Goal: Task Accomplishment & Management: Use online tool/utility

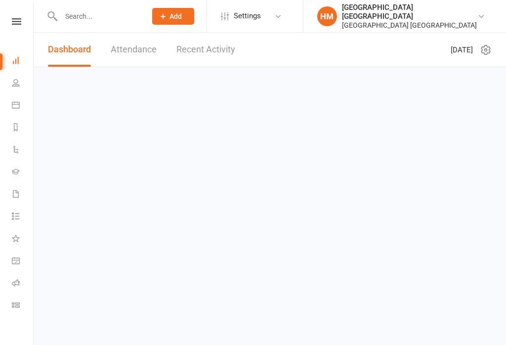
click at [12, 23] on icon at bounding box center [16, 21] width 9 height 6
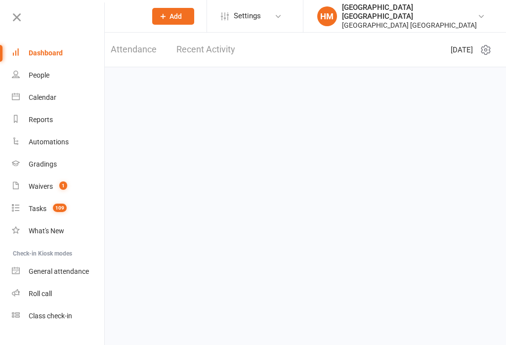
click at [65, 321] on link "Class check-in" at bounding box center [58, 316] width 93 height 22
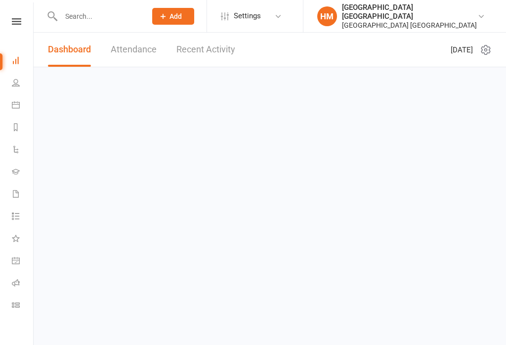
click at [19, 18] on icon at bounding box center [16, 21] width 9 height 6
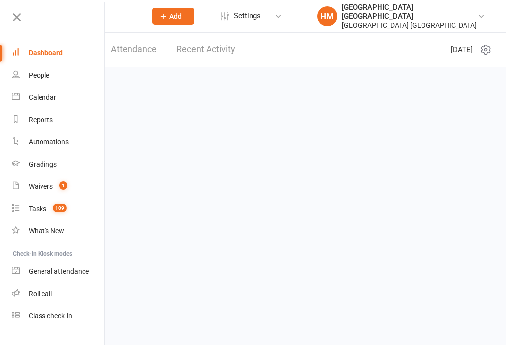
click at [55, 312] on div "Class check-in" at bounding box center [50, 316] width 43 height 8
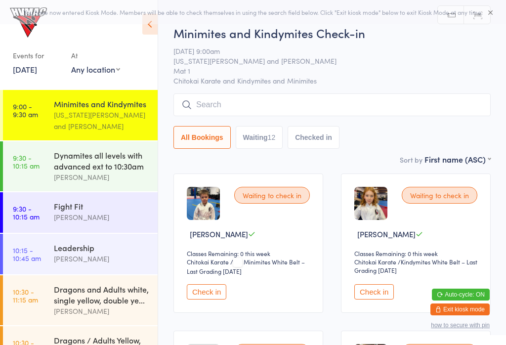
click at [148, 34] on icon at bounding box center [149, 24] width 15 height 21
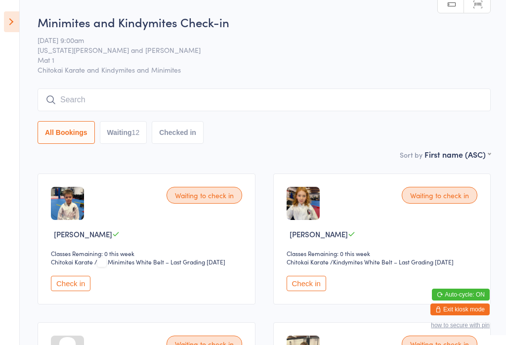
click at [10, 28] on icon at bounding box center [11, 21] width 15 height 21
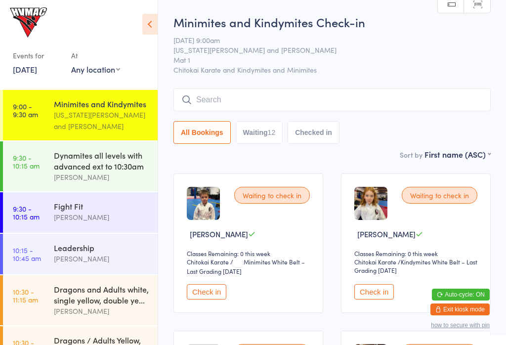
click at [22, 68] on link "16 Aug, 2025" at bounding box center [25, 69] width 24 height 11
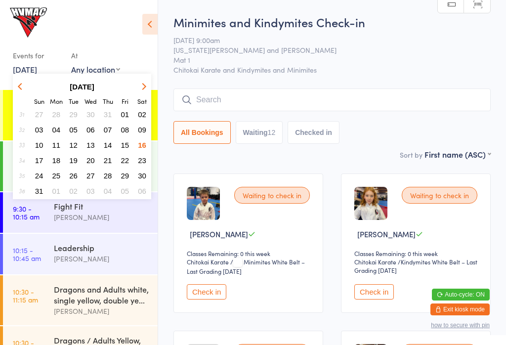
click at [73, 163] on span "19" at bounding box center [73, 160] width 8 height 8
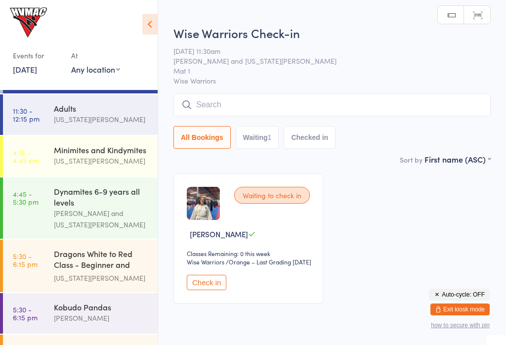
scroll to position [31, 0]
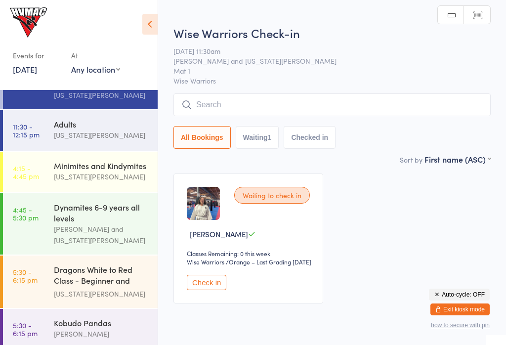
click at [31, 71] on link "19 Aug, 2025" at bounding box center [25, 69] width 24 height 11
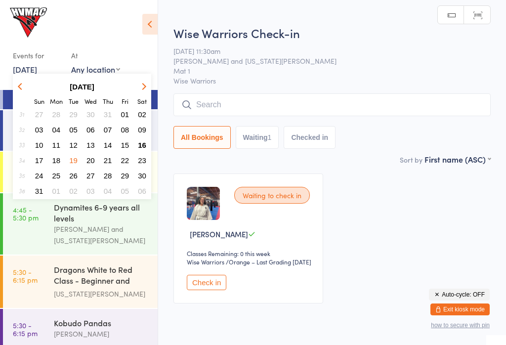
click at [139, 144] on span "16" at bounding box center [142, 145] width 8 height 8
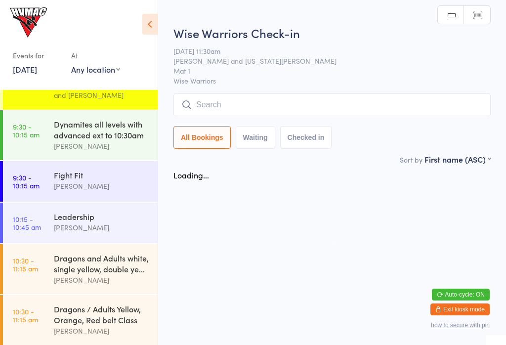
click at [149, 17] on icon at bounding box center [149, 24] width 15 height 21
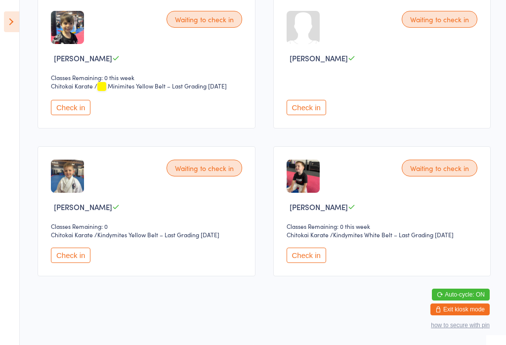
scroll to position [788, 0]
click at [315, 262] on button "Check in" at bounding box center [307, 255] width 40 height 15
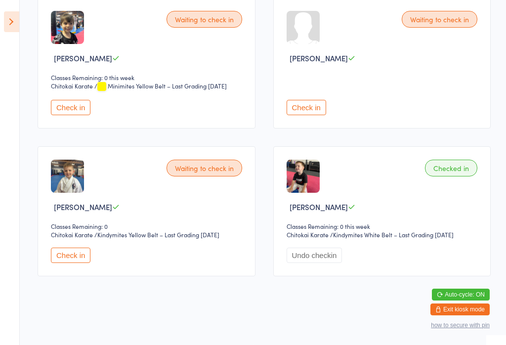
scroll to position [803, 0]
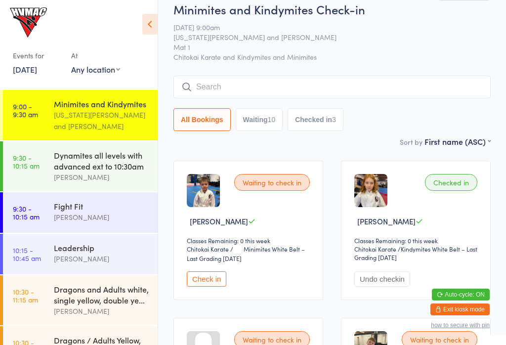
click at [324, 125] on button "Checked in 3" at bounding box center [316, 119] width 56 height 23
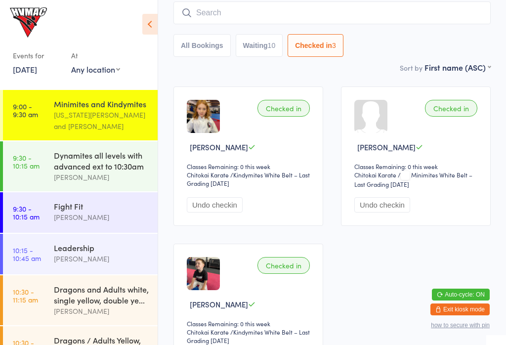
scroll to position [89, 0]
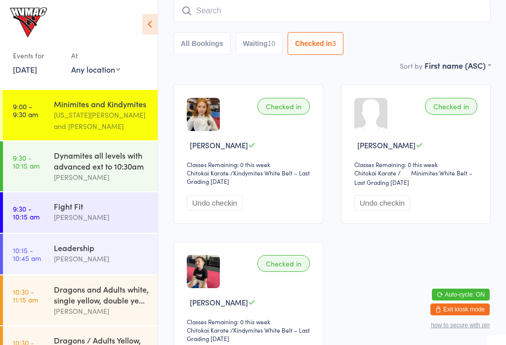
click at [215, 47] on button "All Bookings" at bounding box center [201, 43] width 57 height 23
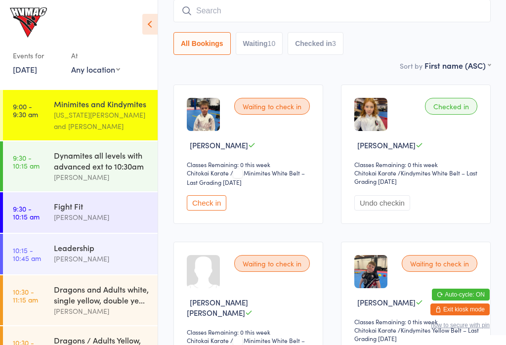
click at [60, 171] on div "Dynamites all levels with advanced ext to 10:30am" at bounding box center [101, 161] width 95 height 22
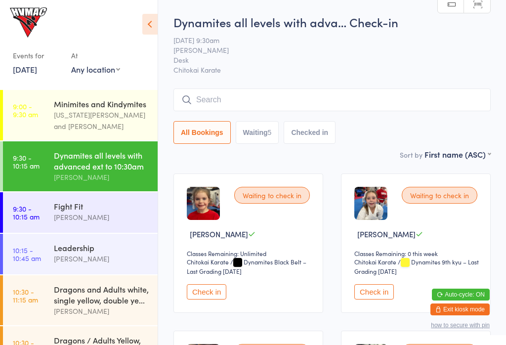
click at [291, 94] on input "search" at bounding box center [331, 99] width 317 height 23
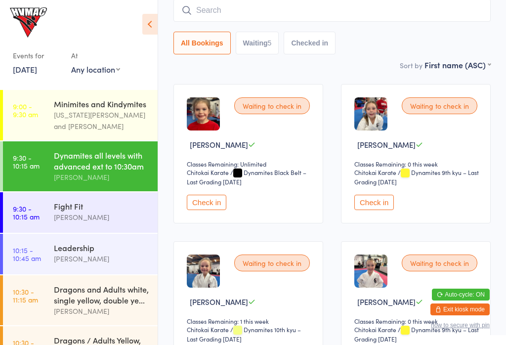
click at [325, 7] on input "search" at bounding box center [331, 10] width 317 height 23
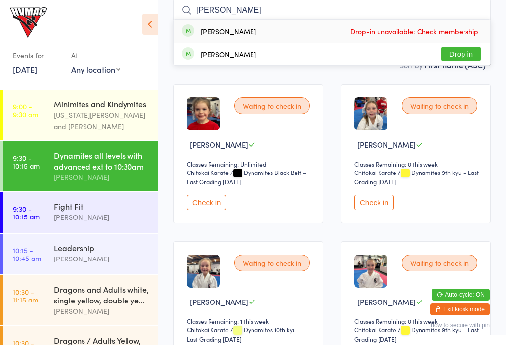
click at [185, 3] on input "Violet Gillette" at bounding box center [331, 10] width 317 height 23
click at [190, 2] on input "Violet Gillette" at bounding box center [331, 10] width 317 height 23
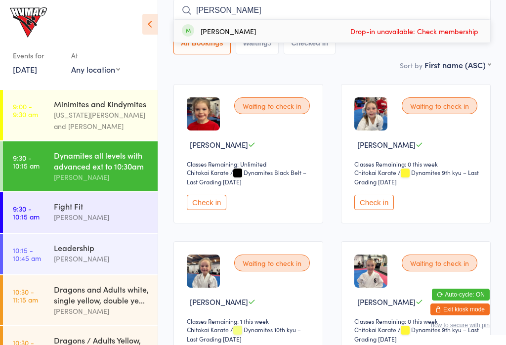
click at [193, 8] on input "Violet Gillette" at bounding box center [331, 10] width 317 height 23
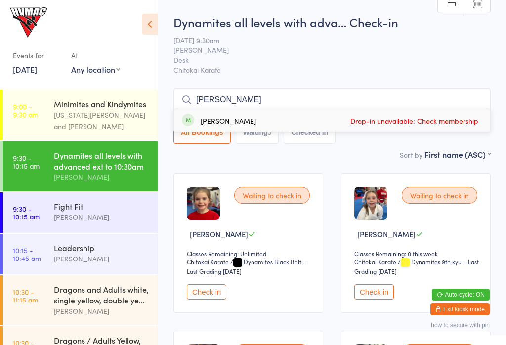
click at [283, 99] on input "Violet Gillette" at bounding box center [331, 99] width 317 height 23
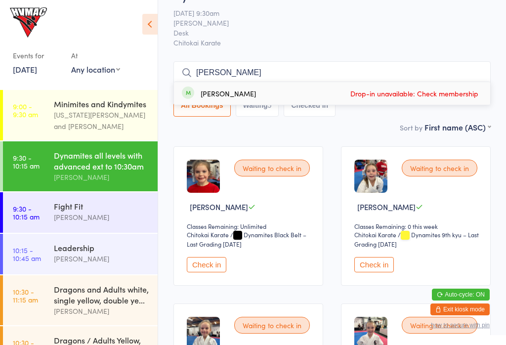
scroll to position [89, 0]
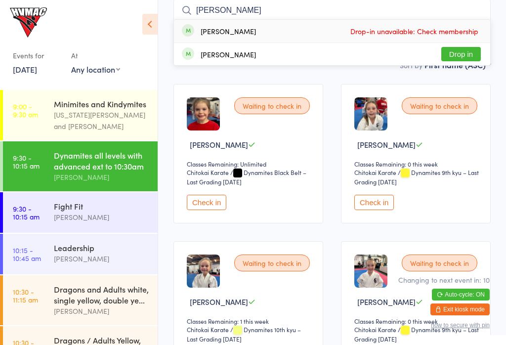
type input "Violet tillett"
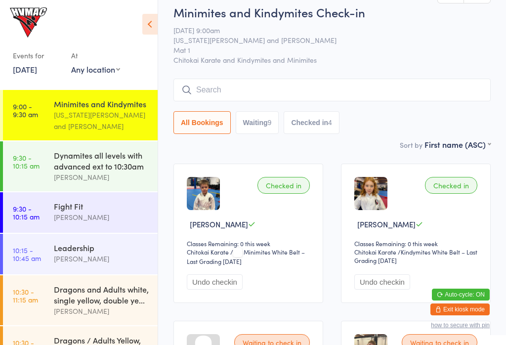
scroll to position [20, 0]
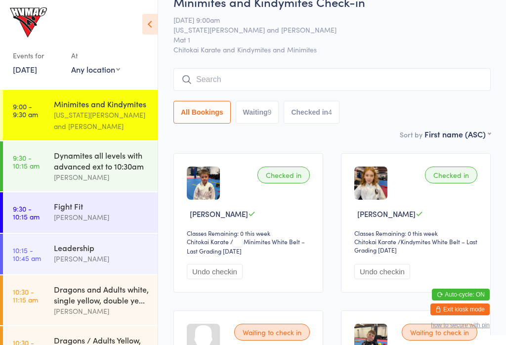
click at [272, 112] on div "9" at bounding box center [270, 112] width 4 height 8
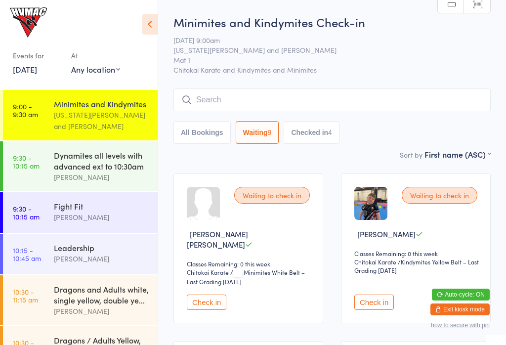
scroll to position [0, 0]
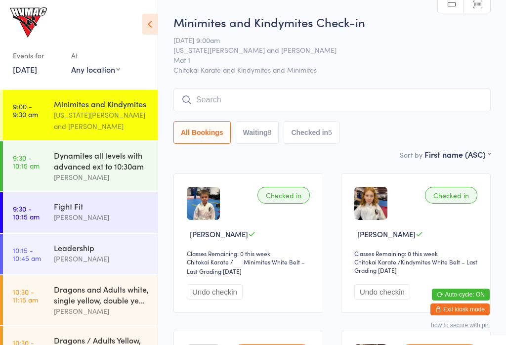
click at [307, 133] on button "Checked in 5" at bounding box center [312, 132] width 56 height 23
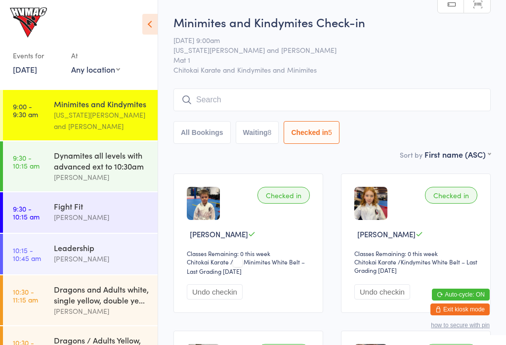
click at [150, 26] on icon at bounding box center [149, 24] width 15 height 21
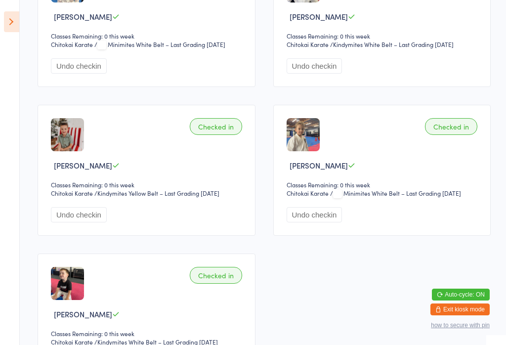
scroll to position [211, 0]
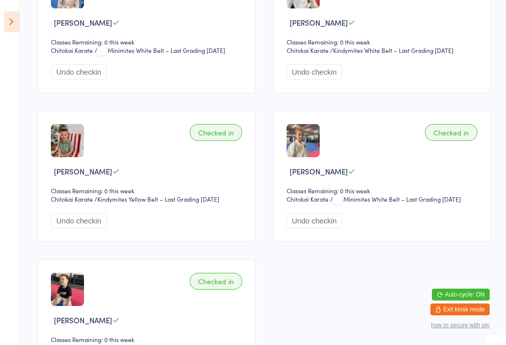
click at [17, 14] on icon at bounding box center [11, 21] width 15 height 21
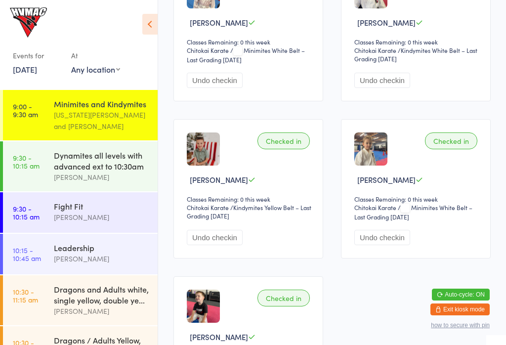
click at [149, 23] on icon at bounding box center [149, 24] width 15 height 21
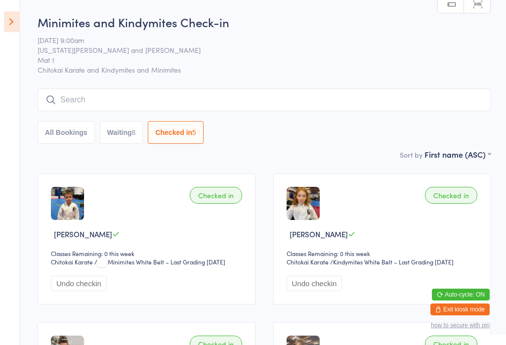
scroll to position [0, 0]
click at [121, 131] on button "Waiting 8" at bounding box center [121, 132] width 43 height 23
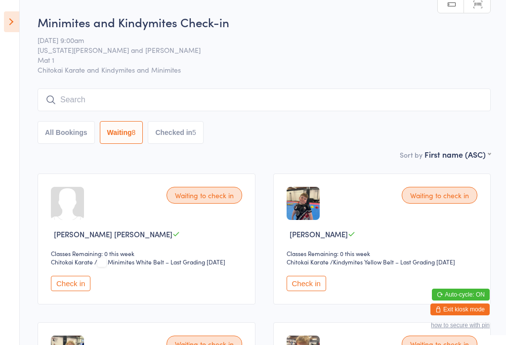
click at [183, 136] on button "Checked in 5" at bounding box center [176, 132] width 56 height 23
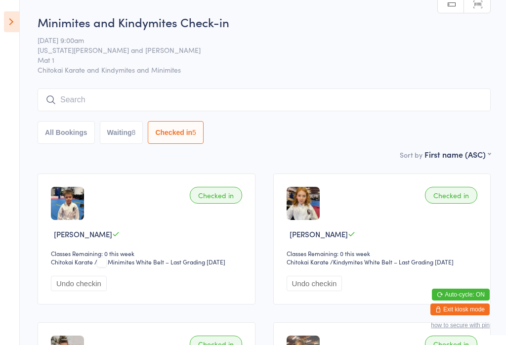
click at [121, 130] on button "Waiting 8" at bounding box center [121, 132] width 43 height 23
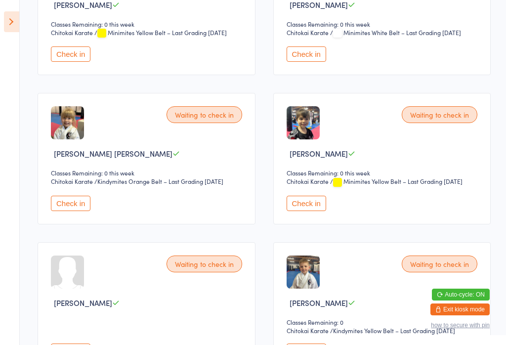
scroll to position [378, 0]
click at [62, 186] on select "Chitokai Karate" at bounding box center [79, 180] width 56 height 9
click at [76, 210] on button "Check in" at bounding box center [71, 202] width 40 height 15
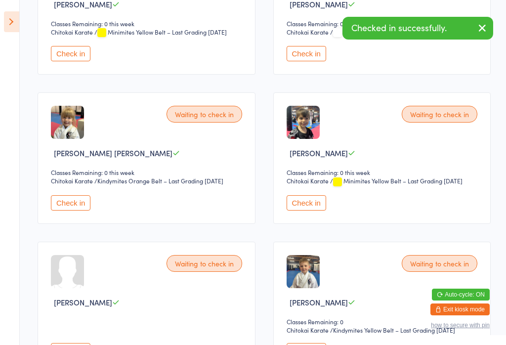
scroll to position [176, 0]
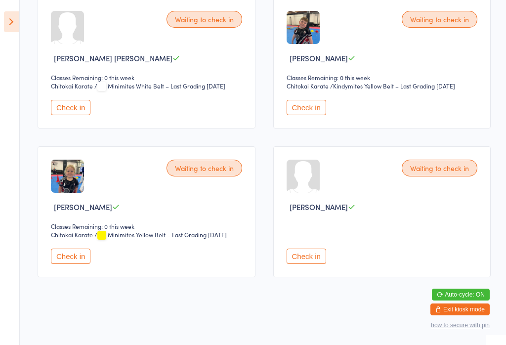
click at [5, 19] on icon at bounding box center [11, 21] width 15 height 21
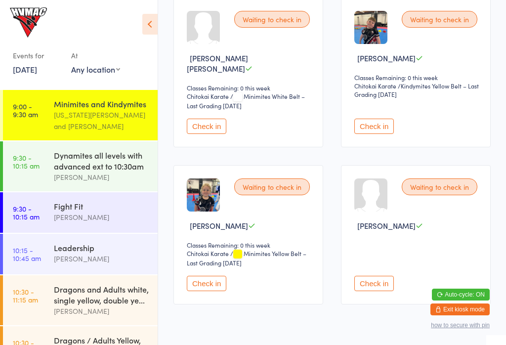
click at [73, 208] on div "Fight Fit" at bounding box center [101, 206] width 95 height 11
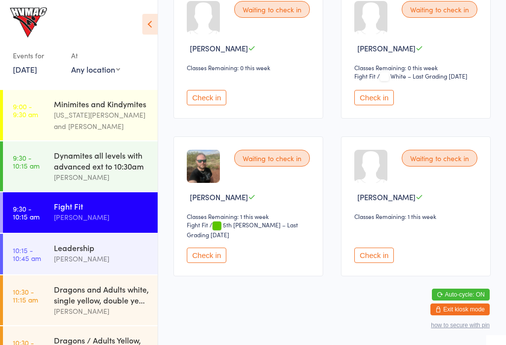
scroll to position [347, 0]
click at [44, 167] on link "9:30 - 10:15 am Dynamites all levels with advanced ext to 10:30am [PERSON_NAME]" at bounding box center [80, 166] width 155 height 50
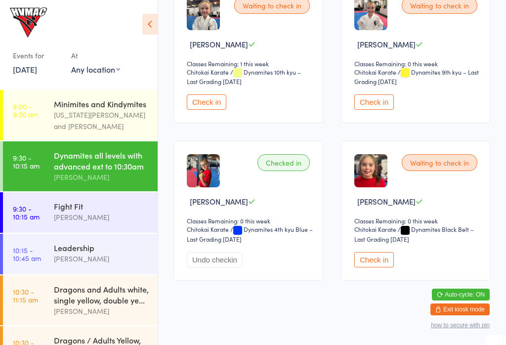
click at [61, 153] on div "Dynamites all levels with advanced ext to 10:30am" at bounding box center [101, 161] width 95 height 22
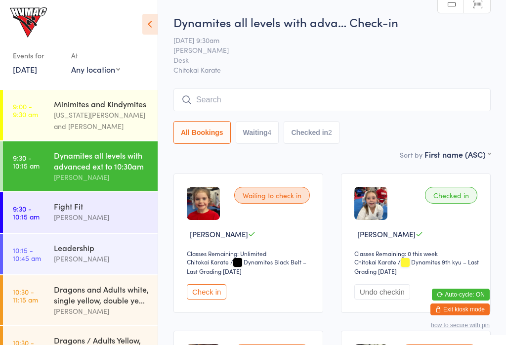
click at [329, 132] on button "Checked in 2" at bounding box center [312, 132] width 56 height 23
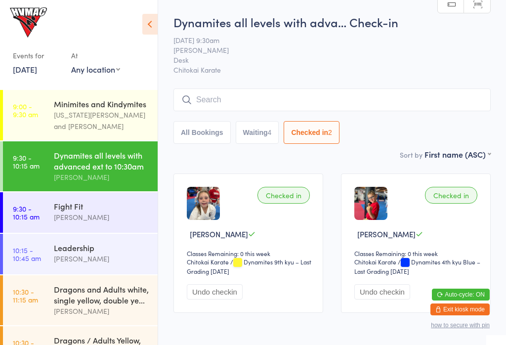
click at [208, 133] on button "All Bookings" at bounding box center [201, 132] width 57 height 23
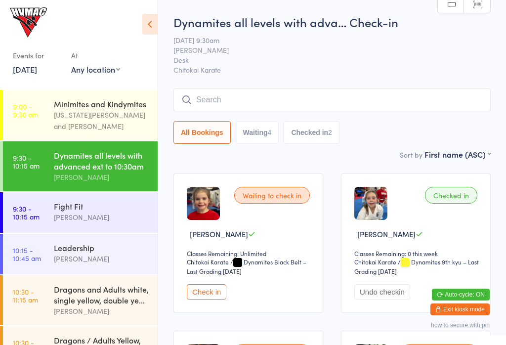
click at [212, 299] on button "Check in" at bounding box center [207, 291] width 40 height 15
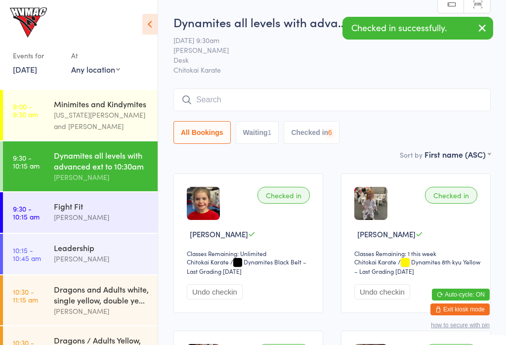
click at [226, 99] on input "search" at bounding box center [331, 99] width 317 height 23
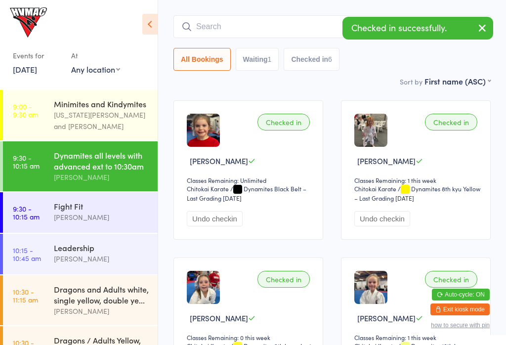
scroll to position [89, 0]
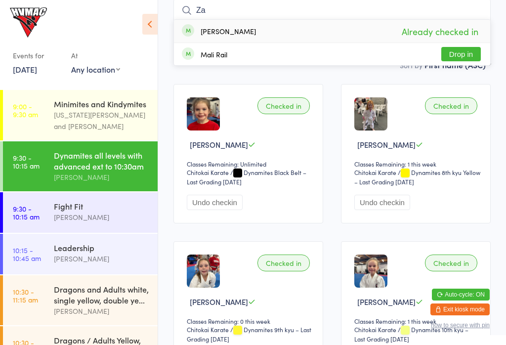
type input "Z"
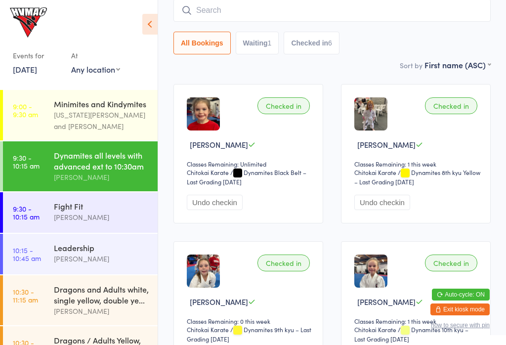
click at [85, 150] on div "Dynamites all levels with advanced ext to 10:30am" at bounding box center [101, 161] width 95 height 22
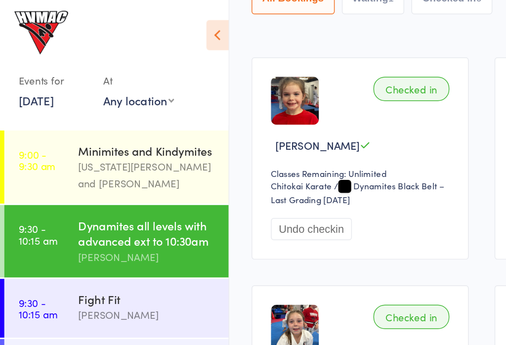
scroll to position [58, 0]
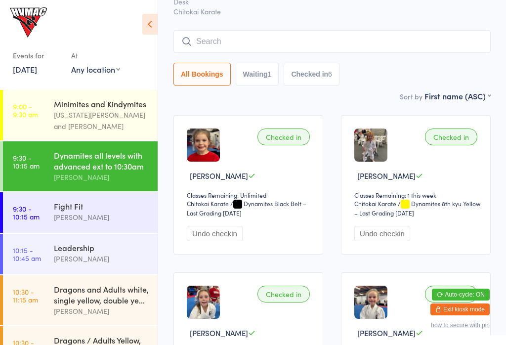
click at [147, 14] on icon at bounding box center [149, 24] width 15 height 21
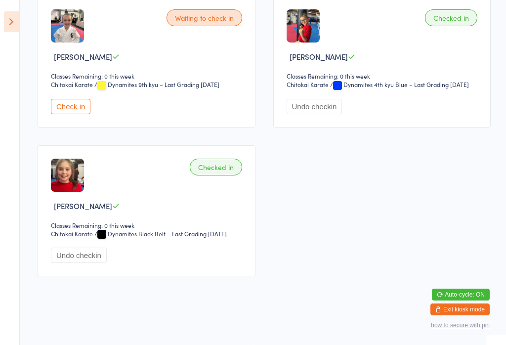
scroll to position [481, 0]
click at [61, 114] on button "Check in" at bounding box center [71, 106] width 40 height 15
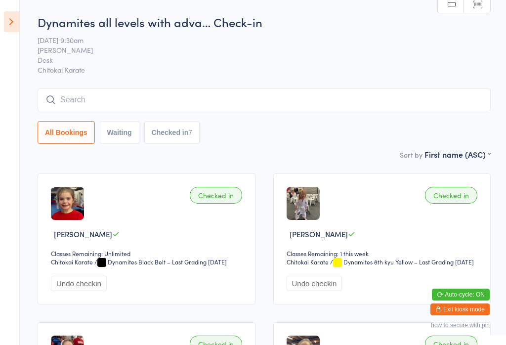
scroll to position [0, 0]
click at [4, 15] on icon at bounding box center [11, 21] width 15 height 21
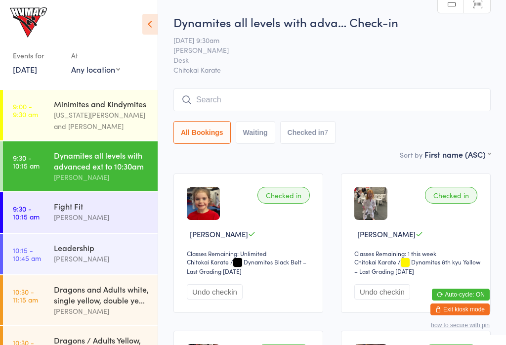
click at [41, 312] on link "10:30 - 11:15 am Dragons and Adults white, single yellow, double ye... [PERSON_…" at bounding box center [80, 300] width 155 height 50
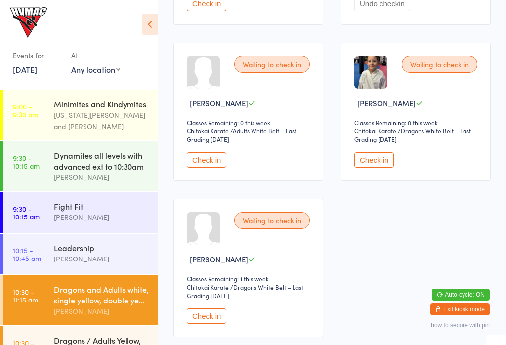
scroll to position [310, 0]
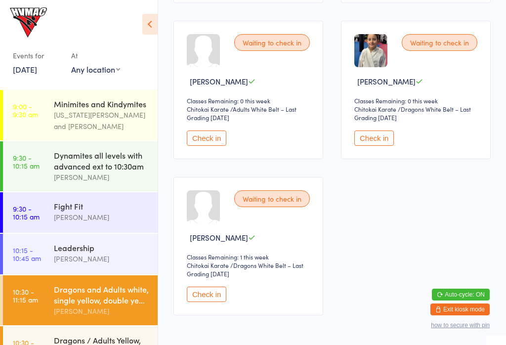
click at [206, 302] on button "Check in" at bounding box center [207, 294] width 40 height 15
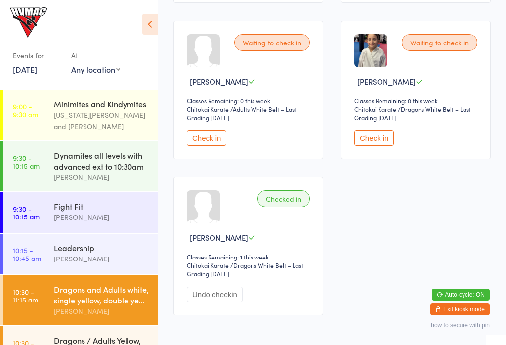
click at [53, 219] on link "9:30 - 10:15 am Fight Fit [PERSON_NAME]" at bounding box center [80, 212] width 155 height 41
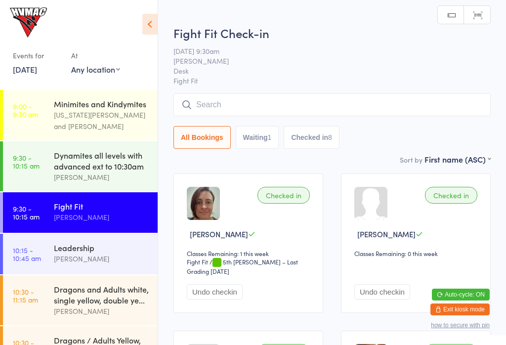
click at [258, 140] on button "Waiting 1" at bounding box center [257, 137] width 43 height 23
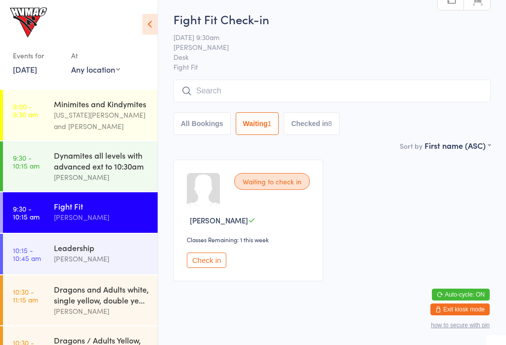
scroll to position [13, 0]
click at [215, 261] on button "Check in" at bounding box center [207, 260] width 40 height 15
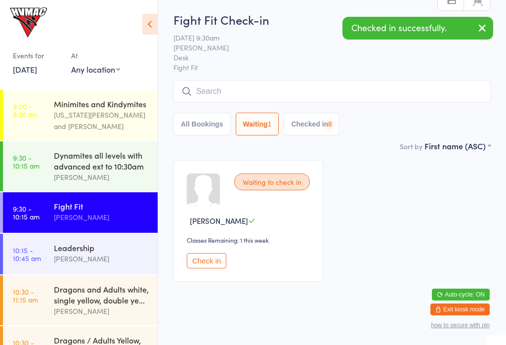
click at [319, 118] on button "Checked in 8" at bounding box center [312, 124] width 56 height 23
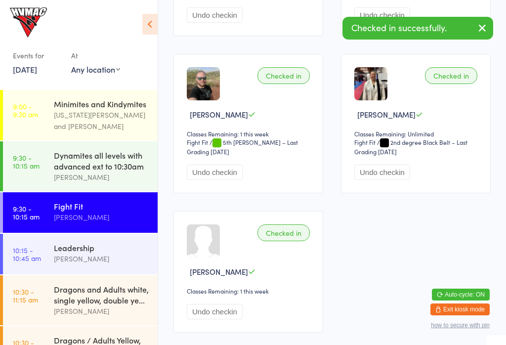
scroll to position [591, 0]
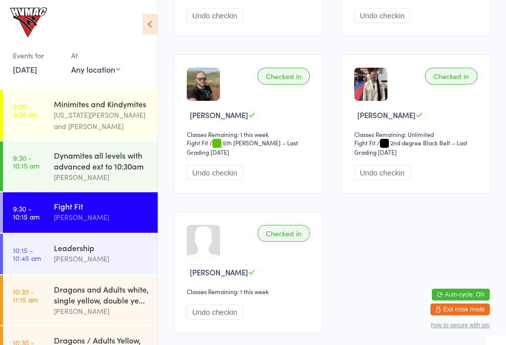
click at [123, 181] on div "[PERSON_NAME]" at bounding box center [101, 176] width 95 height 11
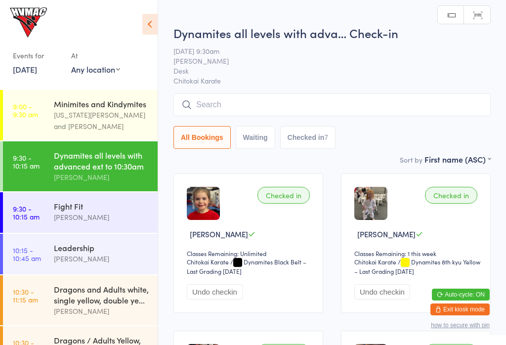
click at [114, 121] on div "[US_STATE][PERSON_NAME] and [PERSON_NAME]" at bounding box center [101, 120] width 95 height 23
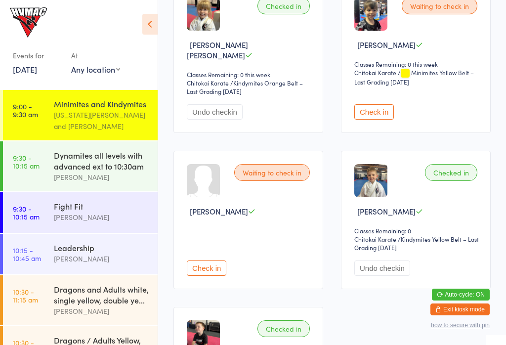
click at [379, 118] on button "Check in" at bounding box center [374, 111] width 40 height 15
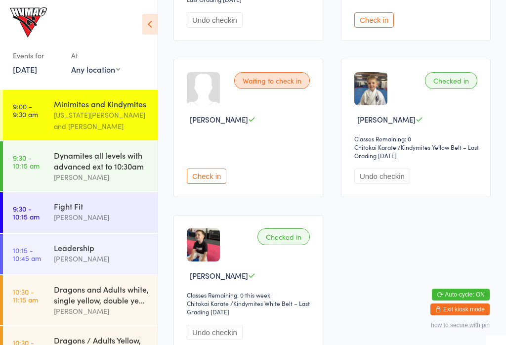
scroll to position [921, 0]
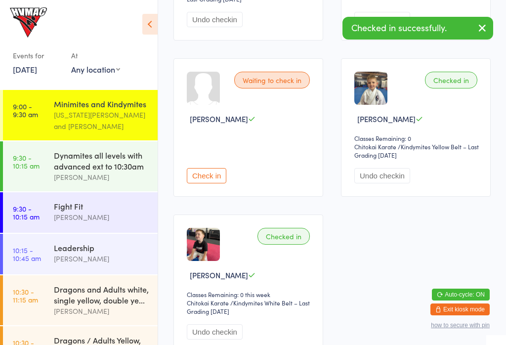
click at [153, 23] on icon at bounding box center [149, 24] width 15 height 21
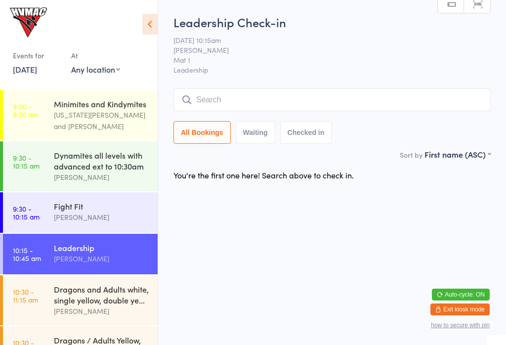
click at [324, 90] on input "search" at bounding box center [331, 99] width 317 height 23
click at [273, 110] on html "You have now entered Kiosk Mode. Members will be able to check themselves in us…" at bounding box center [253, 172] width 506 height 345
click at [257, 144] on button "Waiting" at bounding box center [256, 132] width 40 height 23
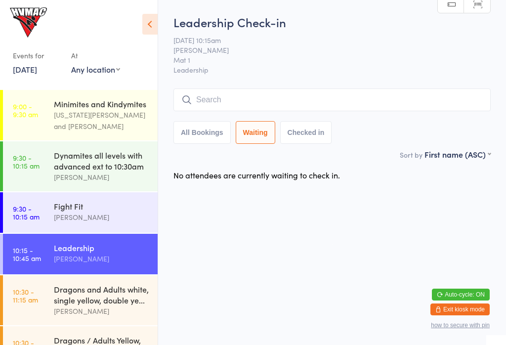
click at [270, 130] on button "Waiting" at bounding box center [256, 132] width 40 height 23
click at [343, 92] on input "search" at bounding box center [331, 99] width 317 height 23
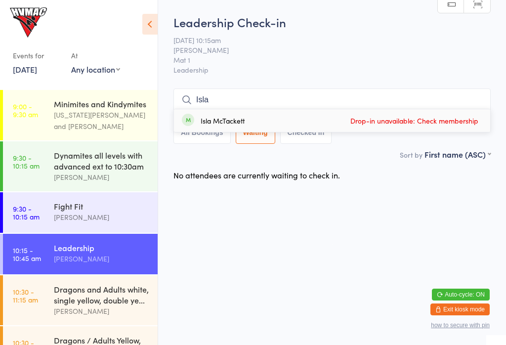
type input "Isla"
click at [415, 109] on div "Isla McTackett Drop-in unavailable: Check membership" at bounding box center [332, 120] width 316 height 23
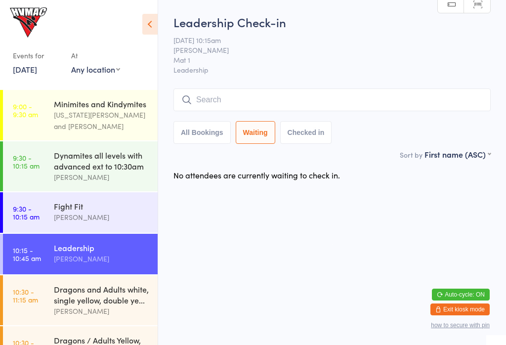
scroll to position [0, 0]
click at [205, 139] on button "All Bookings" at bounding box center [201, 132] width 57 height 23
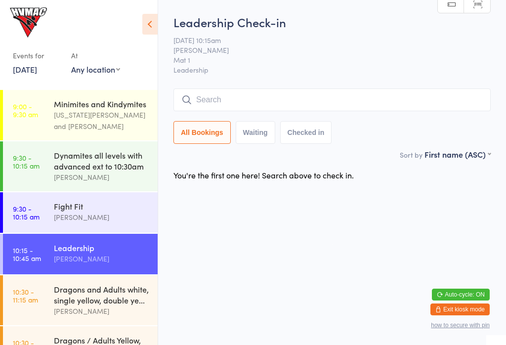
click at [331, 93] on input "search" at bounding box center [331, 99] width 317 height 23
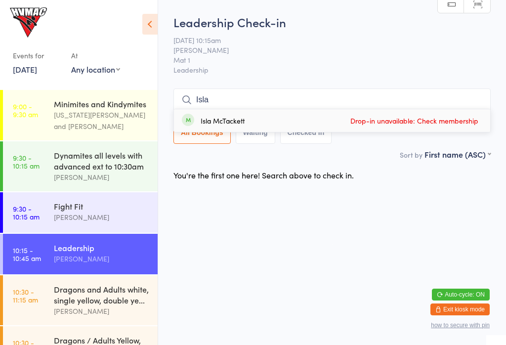
type input "Isla"
click at [402, 113] on span "Drop-in unavailable: Check membership" at bounding box center [414, 120] width 133 height 15
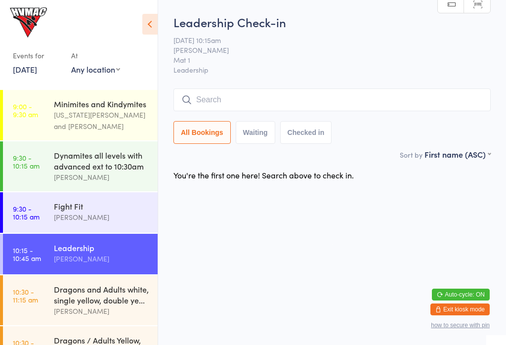
scroll to position [0, 0]
click at [278, 91] on input "search" at bounding box center [331, 99] width 317 height 23
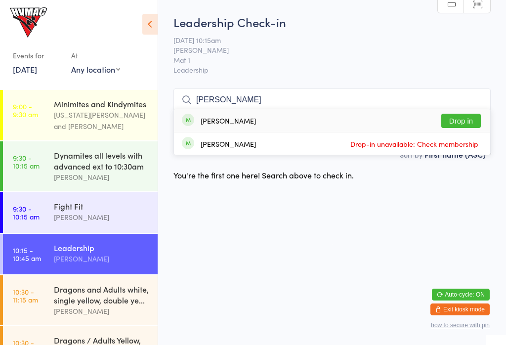
type input "[PERSON_NAME]"
click at [473, 114] on button "Drop in" at bounding box center [461, 121] width 40 height 14
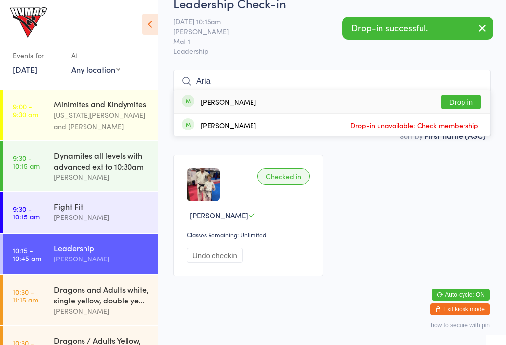
scroll to position [50, 0]
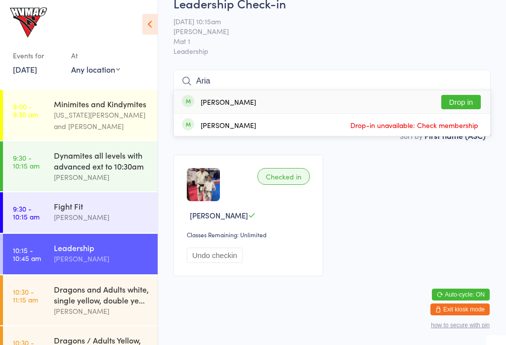
type input "Aria"
click at [471, 95] on button "Drop in" at bounding box center [461, 102] width 40 height 14
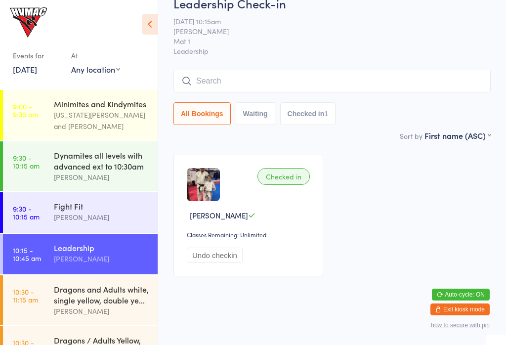
scroll to position [13, 0]
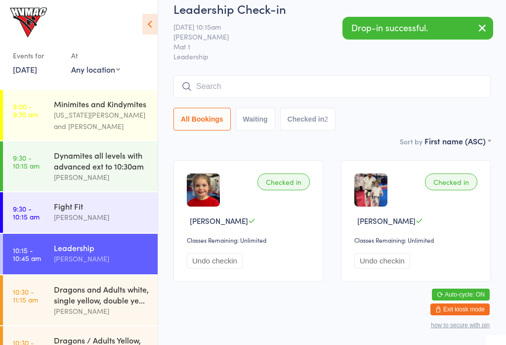
type input "U"
type input "O"
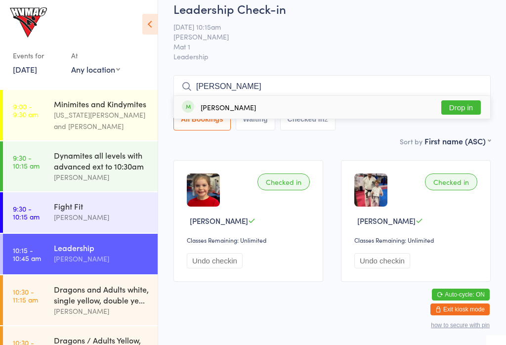
type input "[PERSON_NAME]"
click at [447, 107] on button "Drop in" at bounding box center [461, 107] width 40 height 14
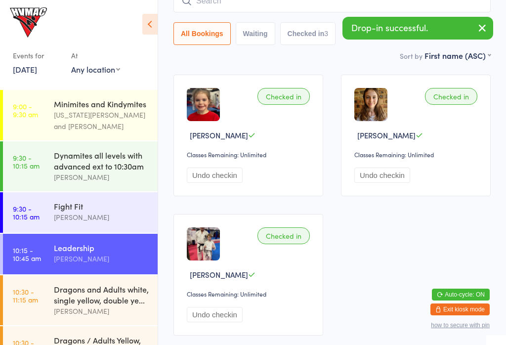
scroll to position [81, 0]
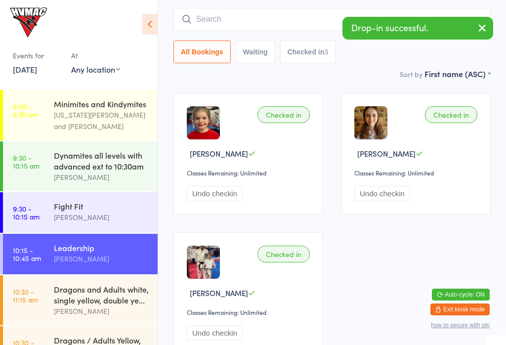
click at [123, 114] on div "[US_STATE][PERSON_NAME] and [PERSON_NAME]" at bounding box center [101, 120] width 95 height 23
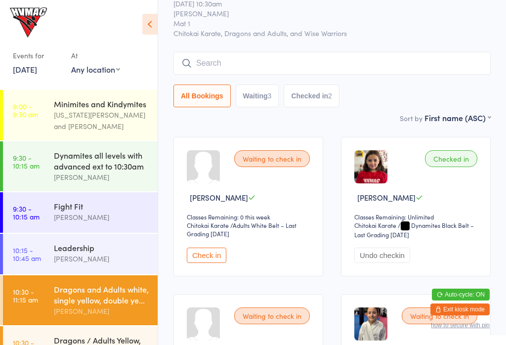
scroll to position [40, 0]
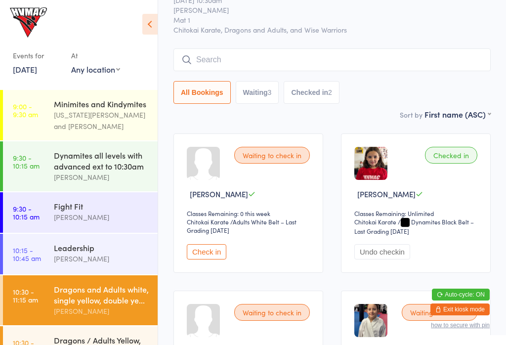
click at [201, 255] on button "Check in" at bounding box center [207, 251] width 40 height 15
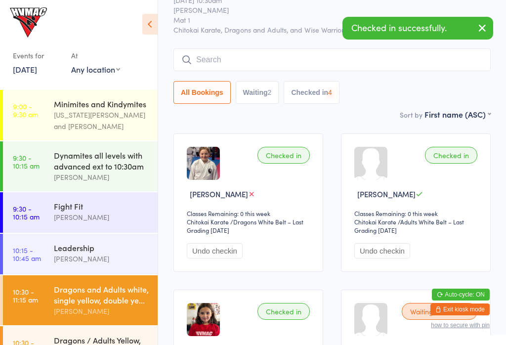
click at [214, 258] on button "Undo checkin" at bounding box center [215, 250] width 56 height 15
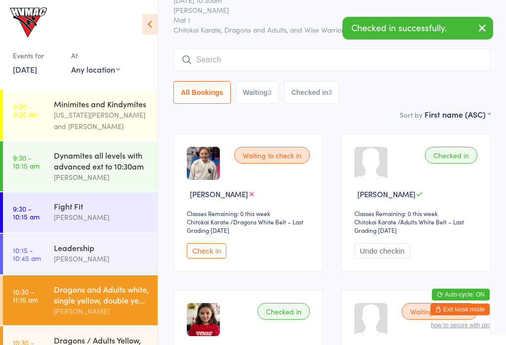
click at [219, 254] on button "Check in" at bounding box center [207, 250] width 40 height 15
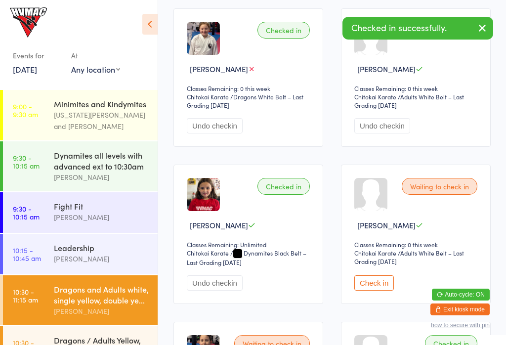
scroll to position [167, 0]
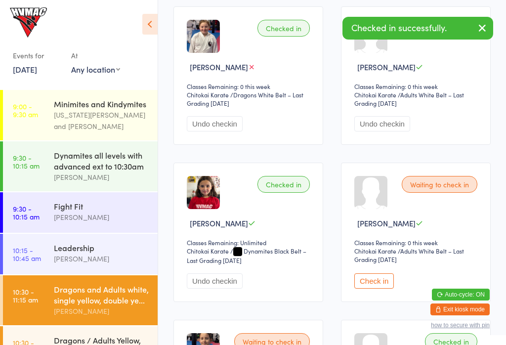
click at [374, 289] on button "Check in" at bounding box center [374, 280] width 40 height 15
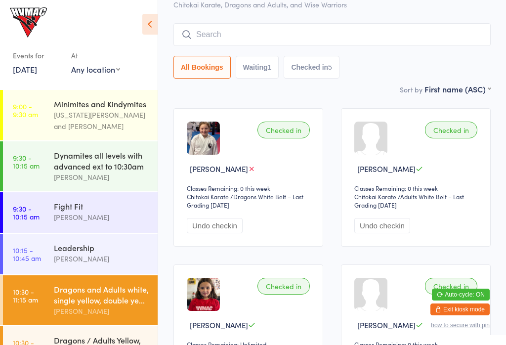
scroll to position [55, 0]
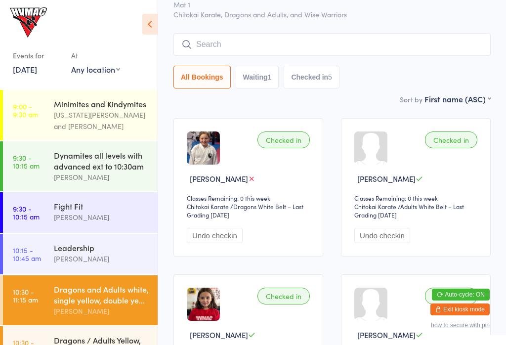
click at [104, 305] on div "Dragons and Adults white, single yellow, double ye..." at bounding box center [101, 295] width 95 height 22
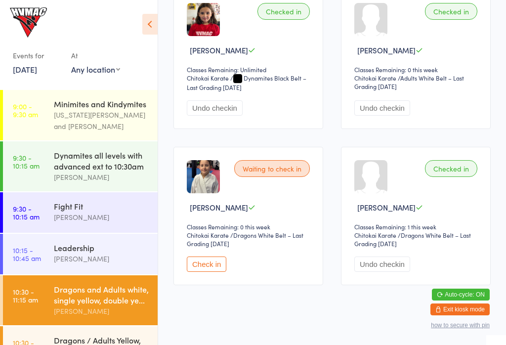
scroll to position [341, 0]
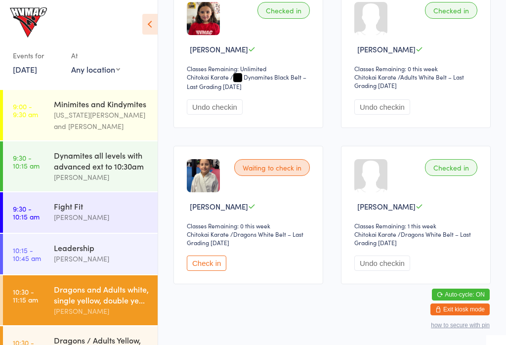
click at [110, 344] on div "Dragons / Adults Yellow, Orange, Red belt Class" at bounding box center [101, 345] width 95 height 22
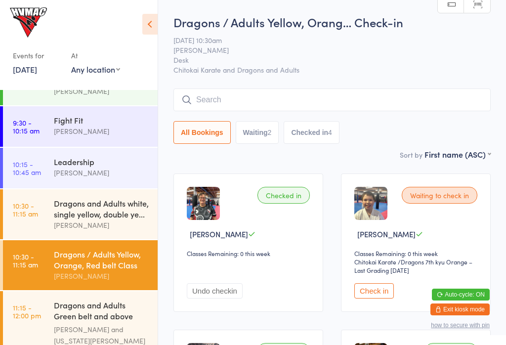
scroll to position [145, 0]
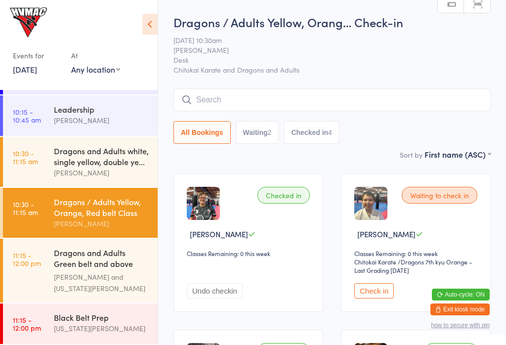
click at [49, 268] on link "11:15 - 12:00 pm Dragons and Adults Green belt and above Advanced C... [PERSON_…" at bounding box center [80, 271] width 155 height 64
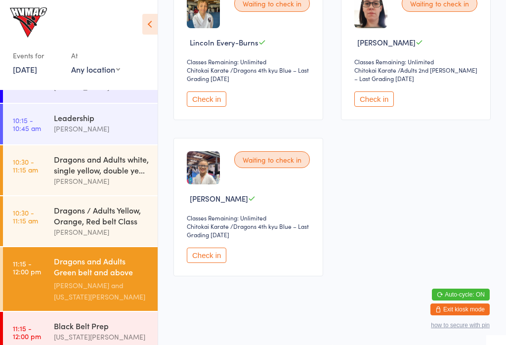
scroll to position [355, 0]
click at [121, 342] on div "[US_STATE][PERSON_NAME]" at bounding box center [101, 336] width 95 height 11
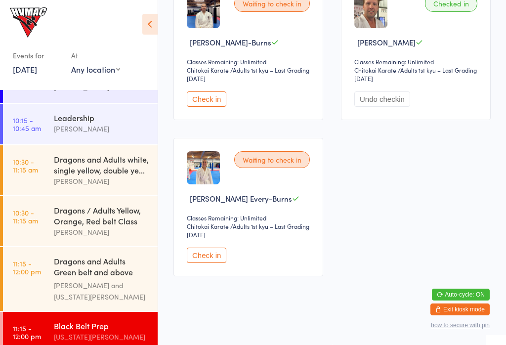
scroll to position [354, 0]
click at [134, 292] on div "[PERSON_NAME] and [US_STATE][PERSON_NAME]" at bounding box center [101, 291] width 95 height 23
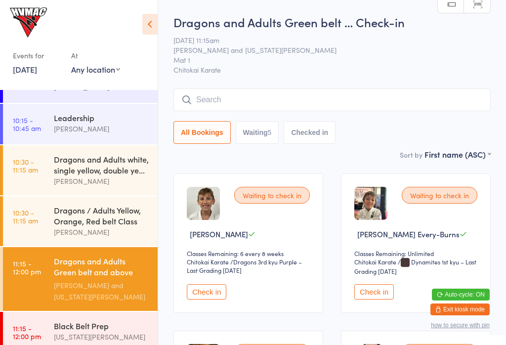
click at [145, 28] on icon at bounding box center [149, 24] width 15 height 21
